Goal: Information Seeking & Learning: Find contact information

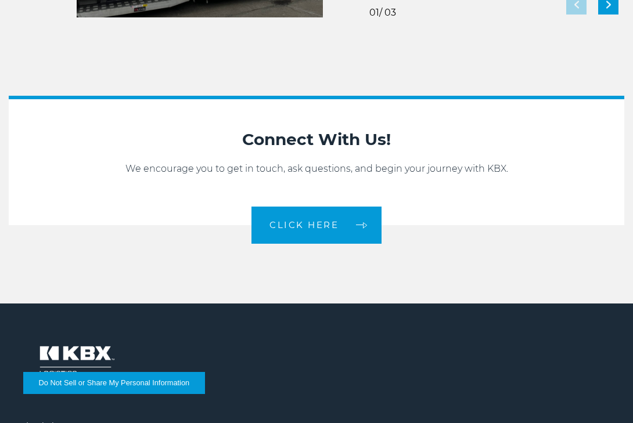
scroll to position [2280, 0]
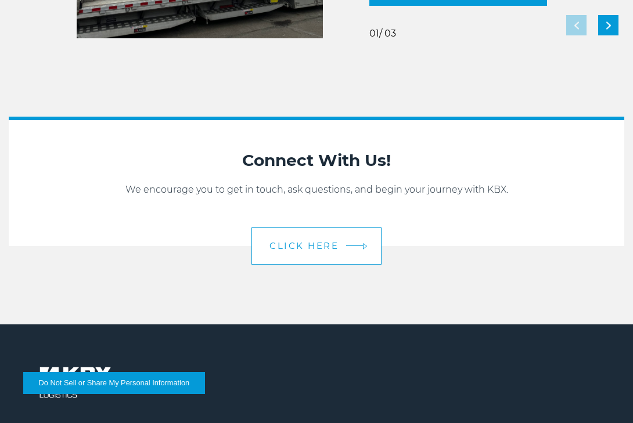
click at [336, 254] on link "CLICK HERE" at bounding box center [316, 246] width 130 height 37
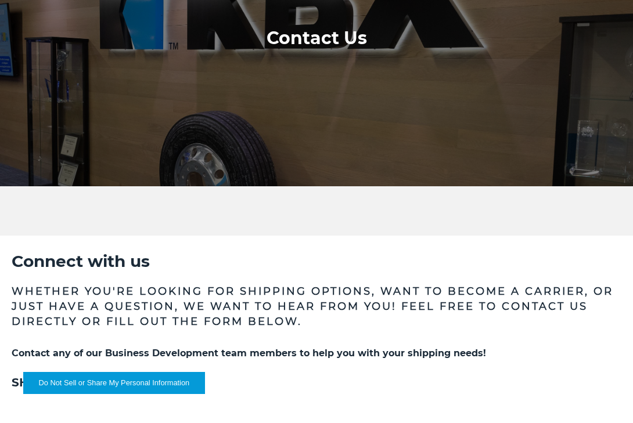
scroll to position [107, 0]
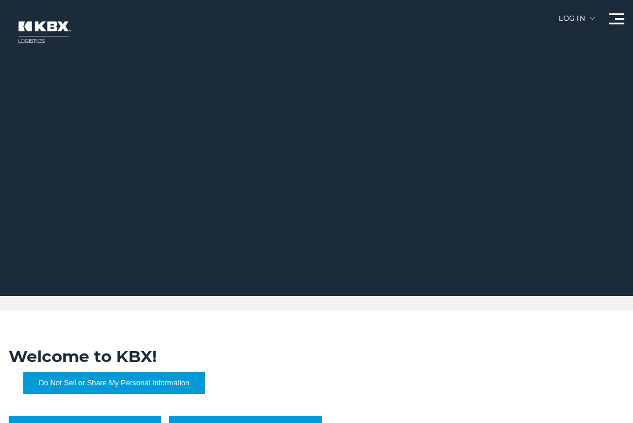
click at [614, 21] on div at bounding box center [616, 18] width 15 height 11
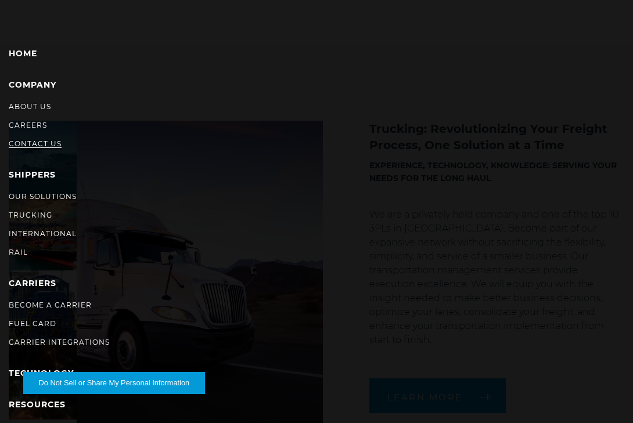
click at [30, 146] on link "Contact Us" at bounding box center [35, 143] width 53 height 9
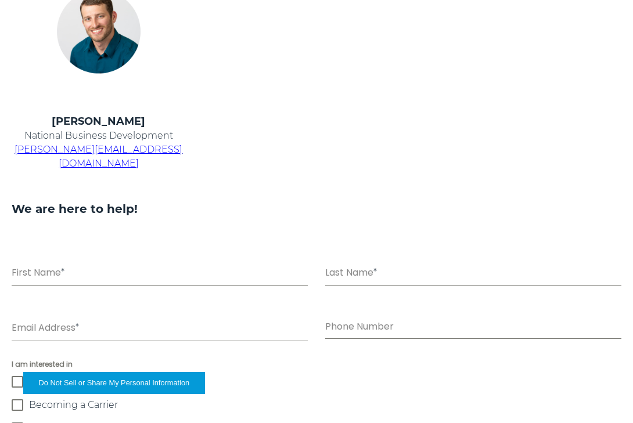
scroll to position [433, 0]
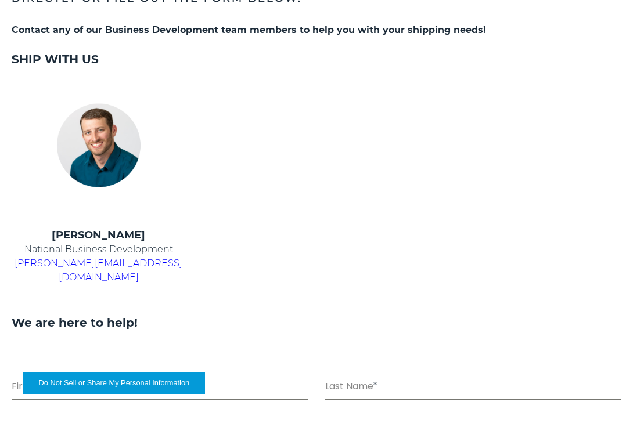
click at [112, 264] on span "chris.kein@kbxlogistics.com" at bounding box center [99, 270] width 168 height 25
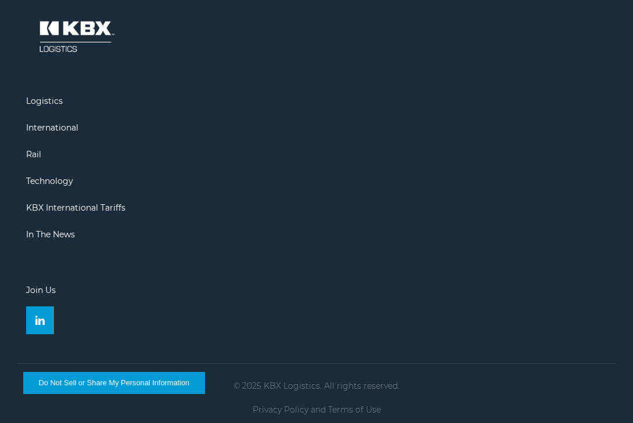
scroll to position [1285, 0]
click at [71, 380] on button "Do Not Sell or Share My Personal Information" at bounding box center [114, 383] width 182 height 22
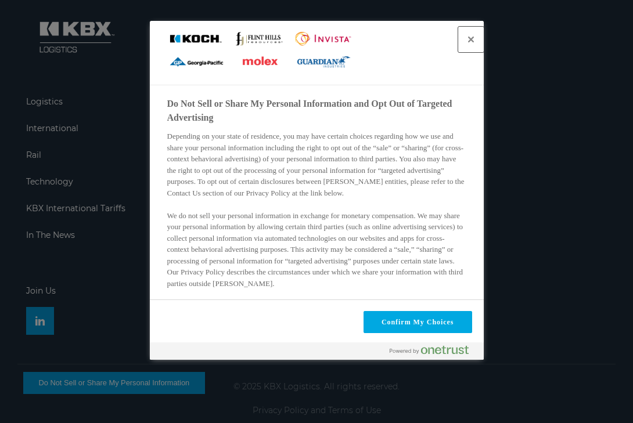
click at [472, 38] on button "Close" at bounding box center [471, 40] width 26 height 26
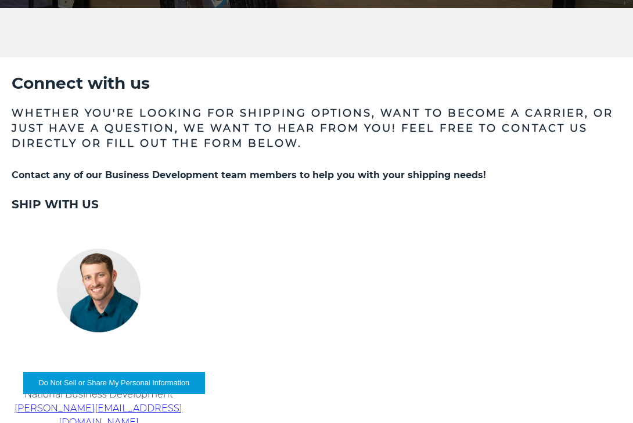
scroll to position [234, 0]
